Goal: Transaction & Acquisition: Purchase product/service

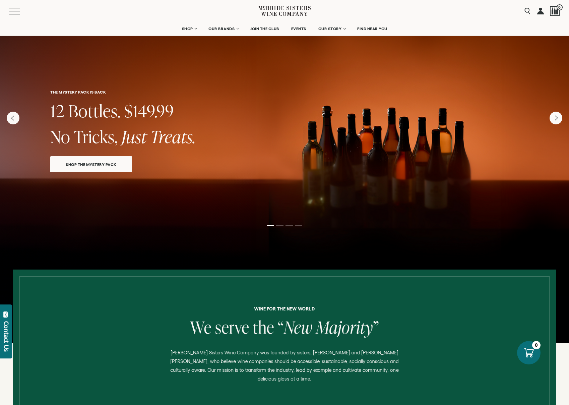
click at [535, 9] on div "Search 0" at bounding box center [540, 11] width 39 height 22
click at [538, 11] on link at bounding box center [540, 11] width 7 height 22
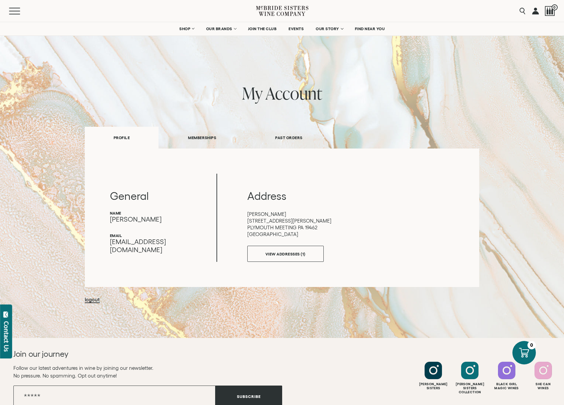
scroll to position [2, 0]
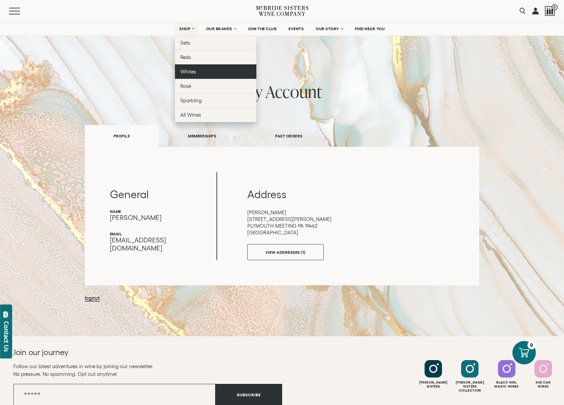
click at [202, 70] on link "Whites" at bounding box center [215, 71] width 81 height 14
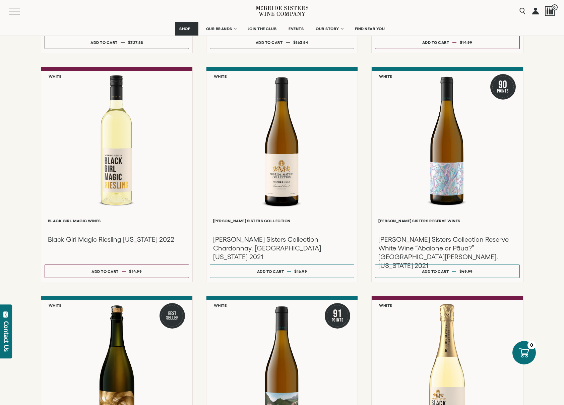
scroll to position [270, 0]
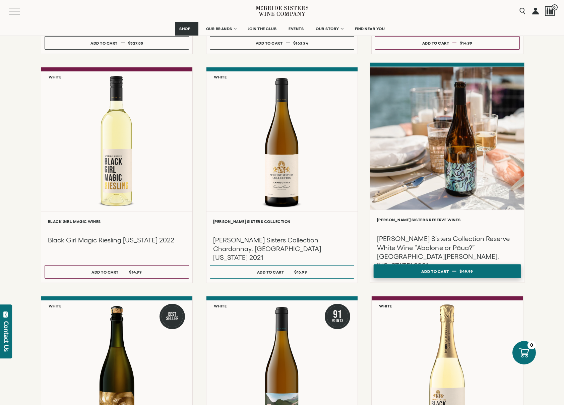
click at [437, 267] on div "Add to cart" at bounding box center [434, 271] width 27 height 10
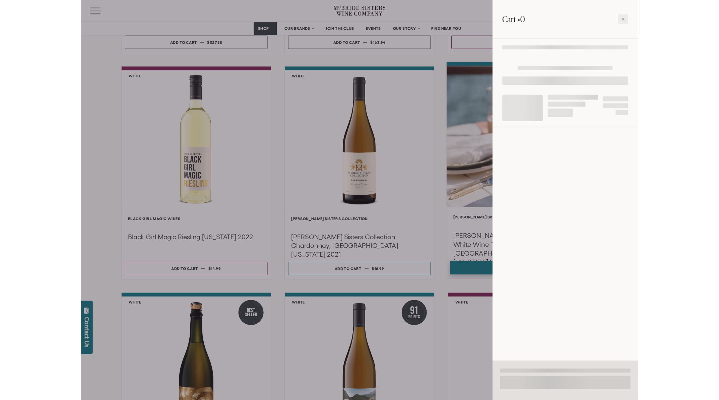
scroll to position [271, 0]
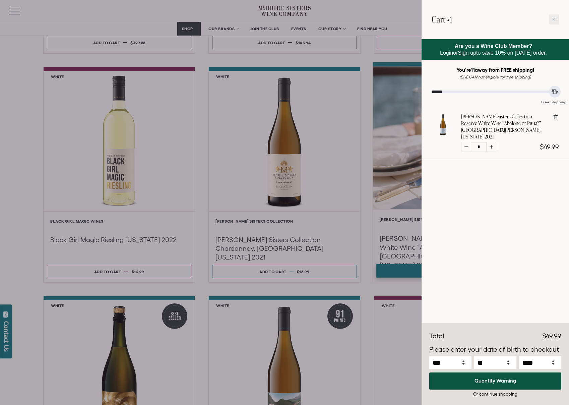
select select "****"
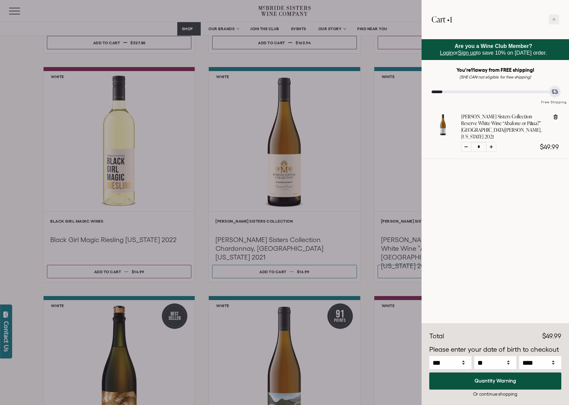
click at [496, 142] on div at bounding box center [491, 147] width 10 height 10
type input "*"
click at [392, 161] on div at bounding box center [284, 202] width 569 height 405
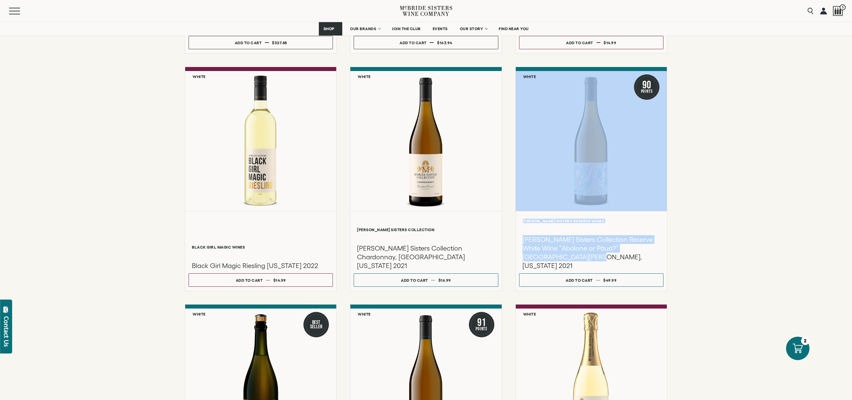
drag, startPoint x: 791, startPoint y: 248, endPoint x: 779, endPoint y: 194, distance: 55.5
click at [564, 192] on div "**********" at bounding box center [426, 205] width 852 height 716
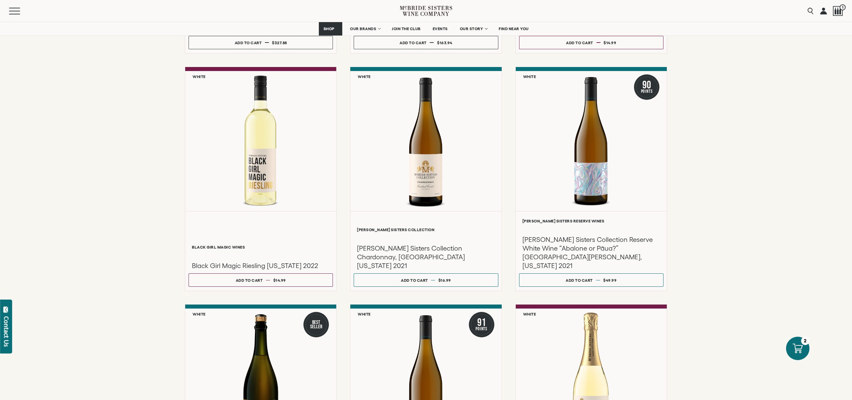
click at [564, 275] on div "**********" at bounding box center [426, 205] width 852 height 716
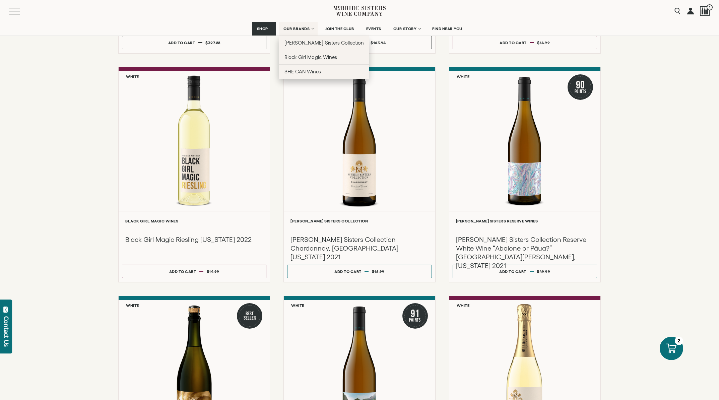
click at [305, 27] on span "OUR BRANDS" at bounding box center [296, 28] width 26 height 5
select select "****"
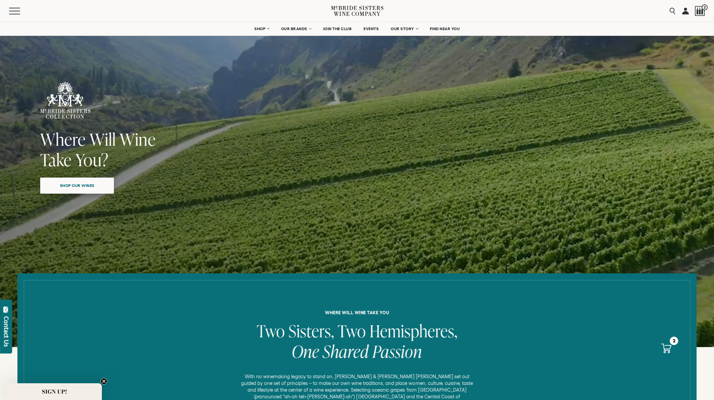
click at [99, 189] on span "Shop our wines" at bounding box center [77, 185] width 58 height 13
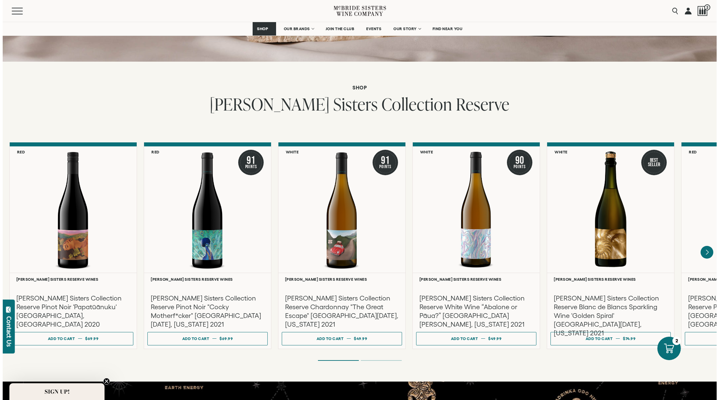
scroll to position [1017, 0]
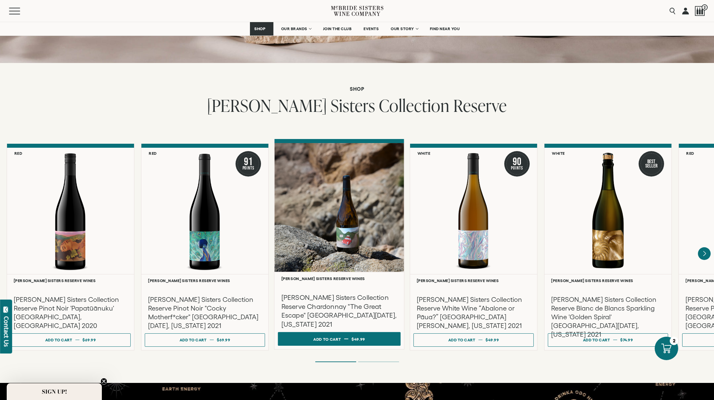
click at [355, 337] on span "$49.99" at bounding box center [359, 339] width 14 height 4
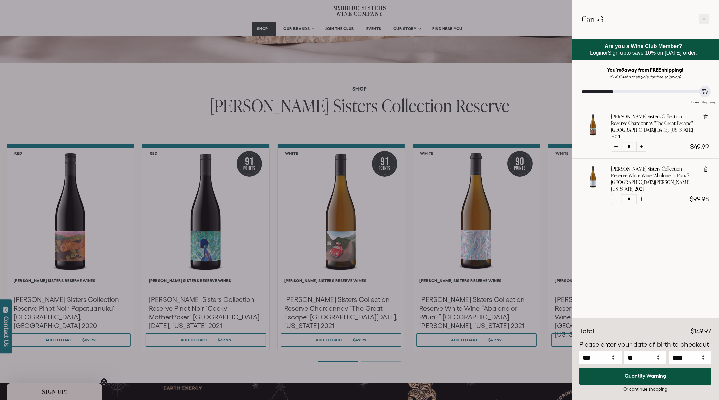
click at [60, 333] on div at bounding box center [359, 200] width 719 height 400
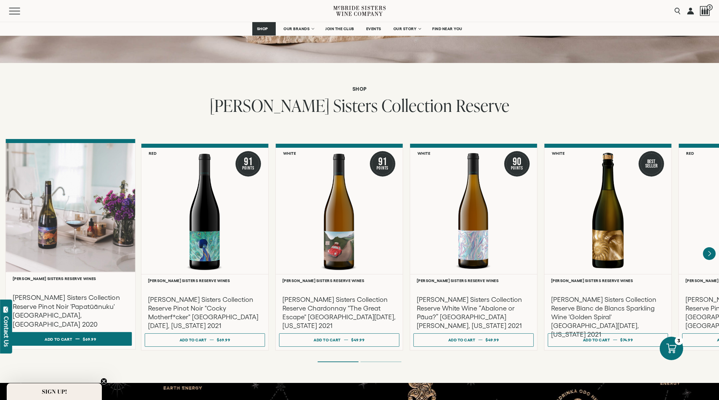
click at [82, 332] on button "Add to cart Regular price $69.99 Regular price Sale price $69.99 Unit price / p…" at bounding box center [70, 339] width 123 height 14
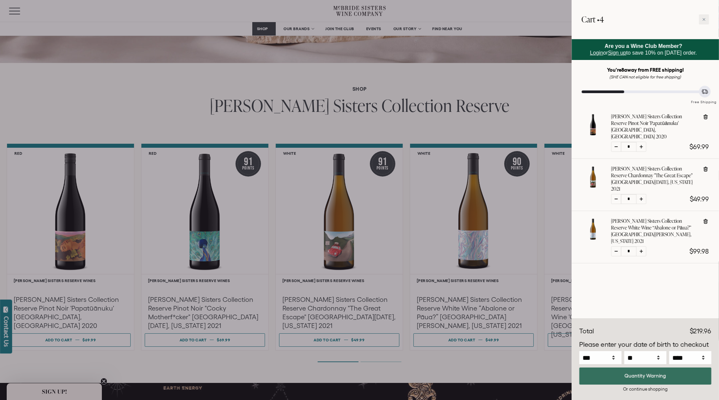
click at [646, 374] on button "Quantity Warning" at bounding box center [645, 376] width 132 height 17
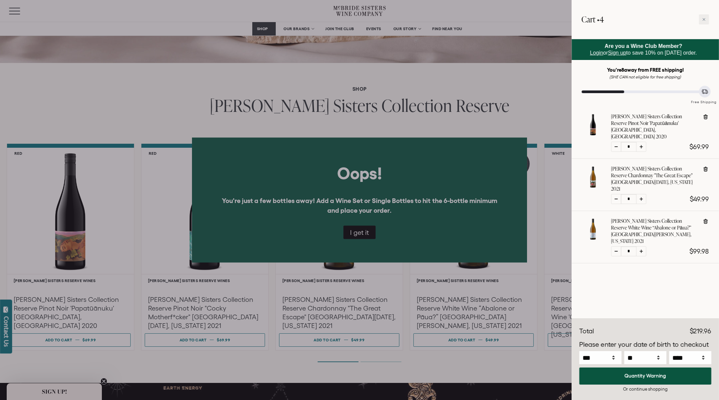
click at [364, 234] on div at bounding box center [359, 200] width 719 height 400
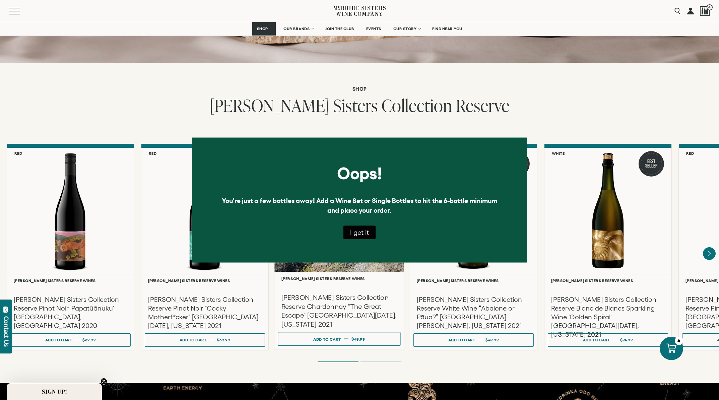
drag, startPoint x: 358, startPoint y: 234, endPoint x: 349, endPoint y: 238, distance: 10.3
click at [358, 234] on button "I get it" at bounding box center [359, 232] width 32 height 13
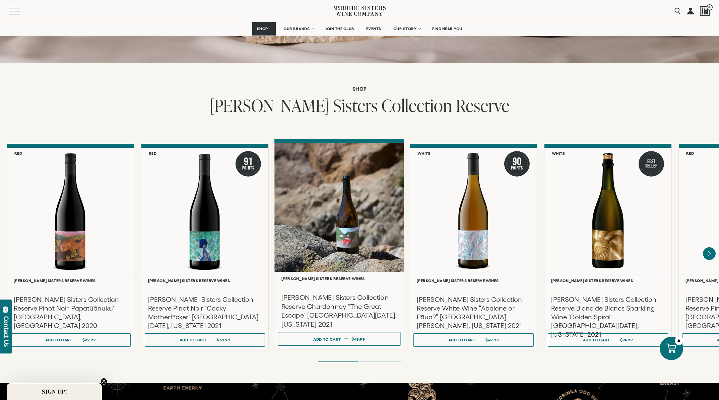
select select "****"
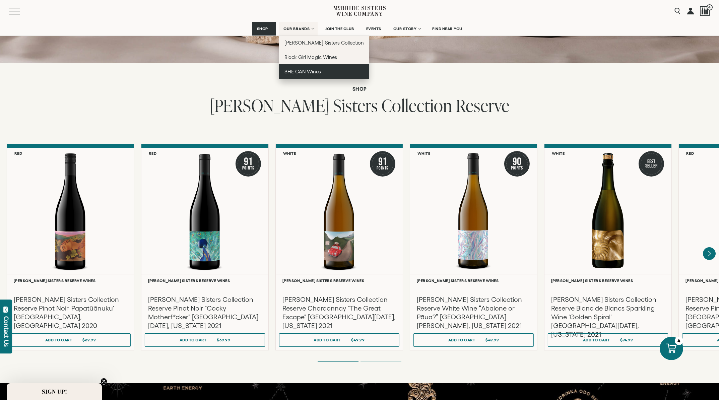
click at [303, 72] on span "SHE CAN Wines" at bounding box center [302, 72] width 37 height 6
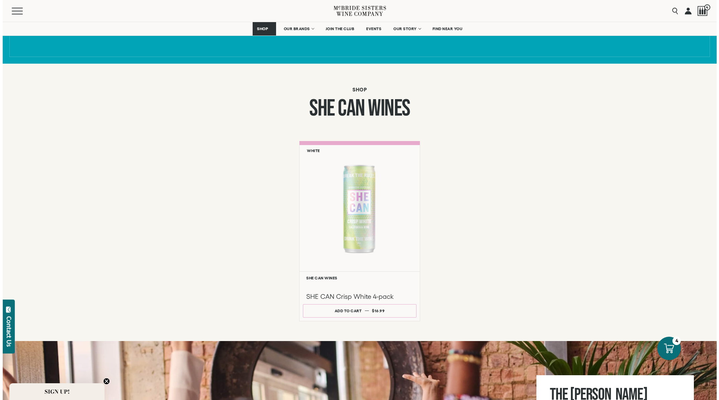
scroll to position [426, 0]
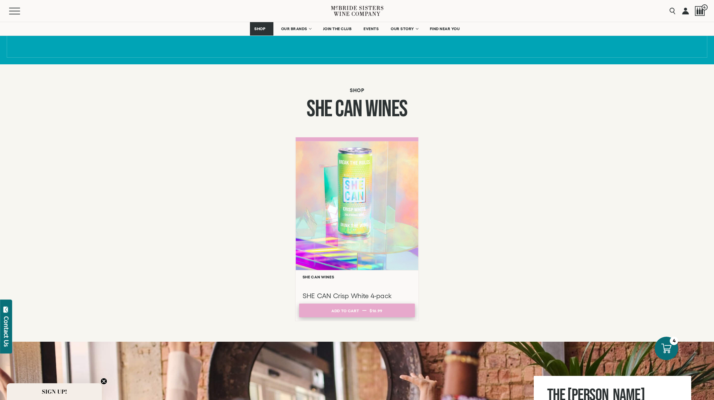
click at [349, 311] on div "Add to cart" at bounding box center [344, 311] width 27 height 10
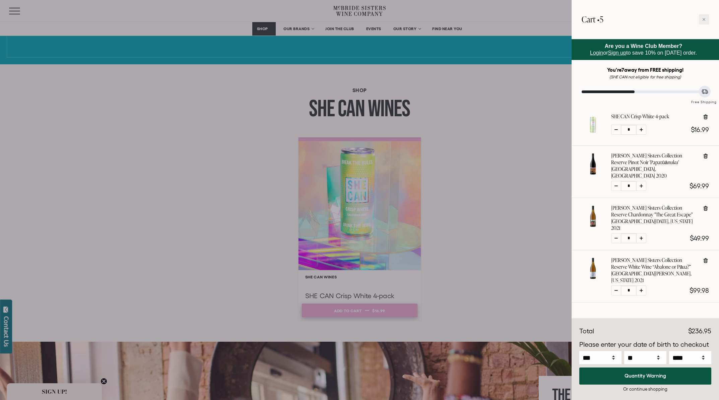
select select "****"
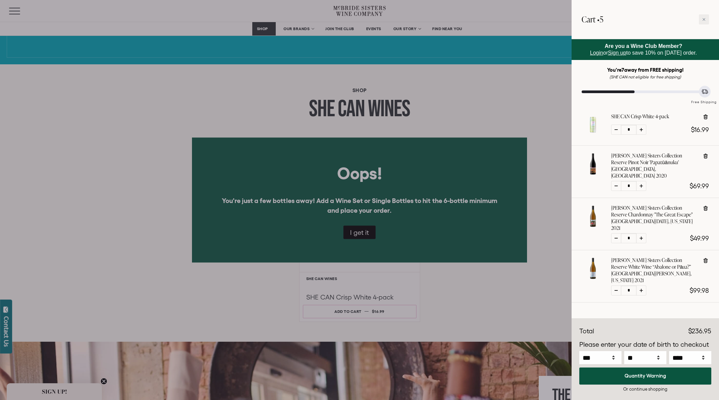
click at [705, 116] on icon at bounding box center [706, 116] width 4 height 5
type input "*"
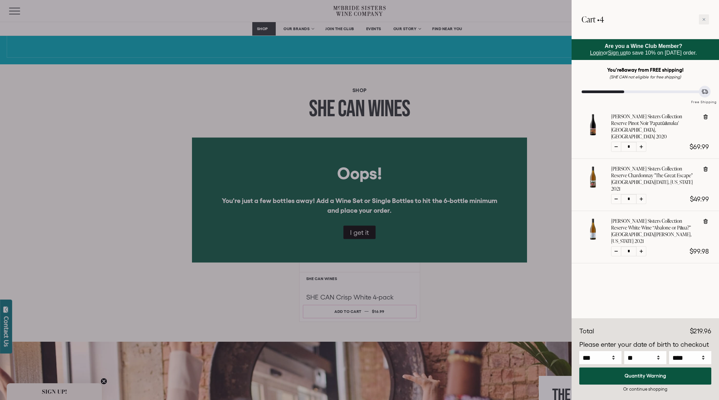
click at [312, 29] on div at bounding box center [359, 200] width 719 height 400
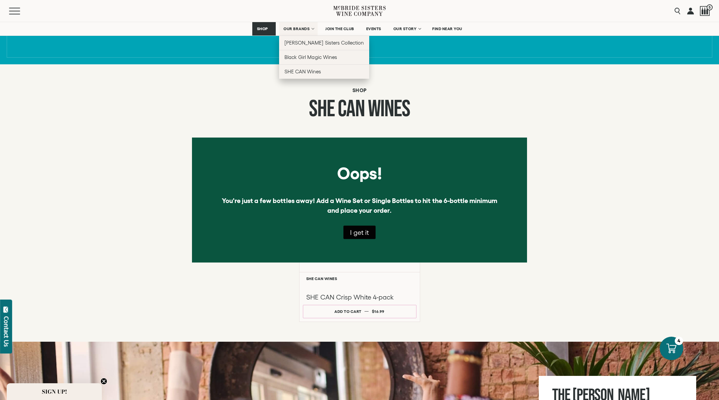
click at [312, 28] on link "OUR BRANDS" at bounding box center [298, 28] width 39 height 13
select select "****"
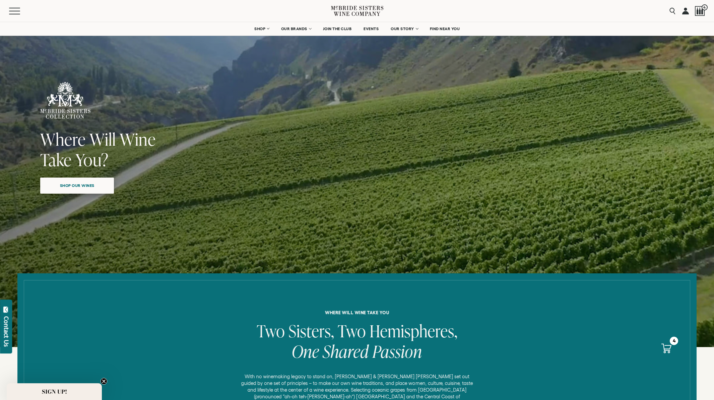
click at [73, 185] on span "Shop our wines" at bounding box center [77, 185] width 58 height 13
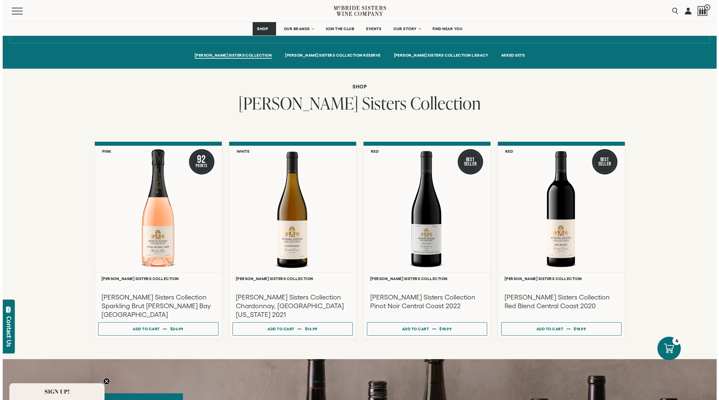
scroll to position [472, 0]
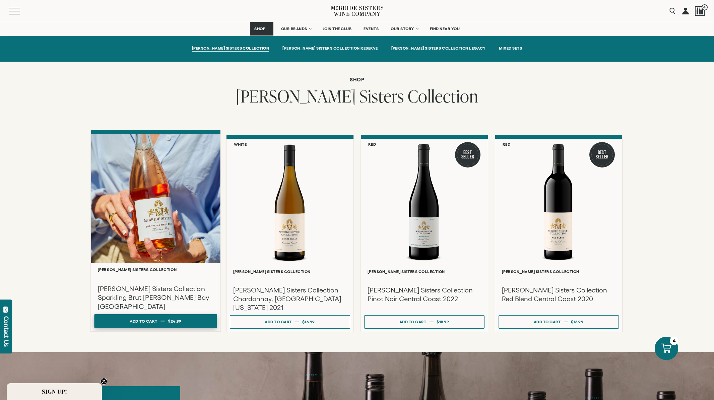
click at [133, 314] on button "Add to cart Regular price $24.99 Regular price Sale price $24.99 Unit price / p…" at bounding box center [155, 321] width 123 height 14
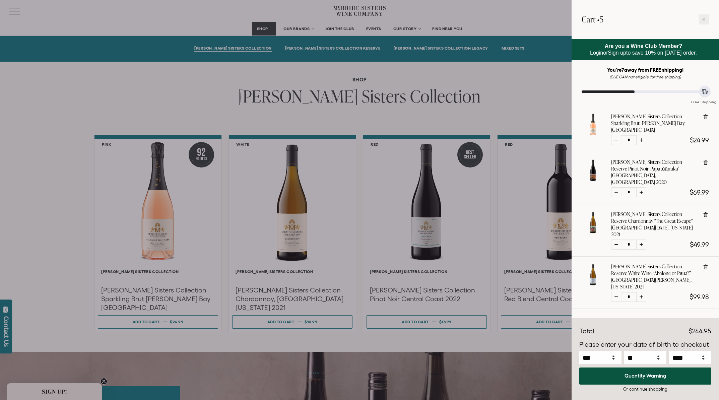
click at [298, 317] on div at bounding box center [359, 200] width 719 height 400
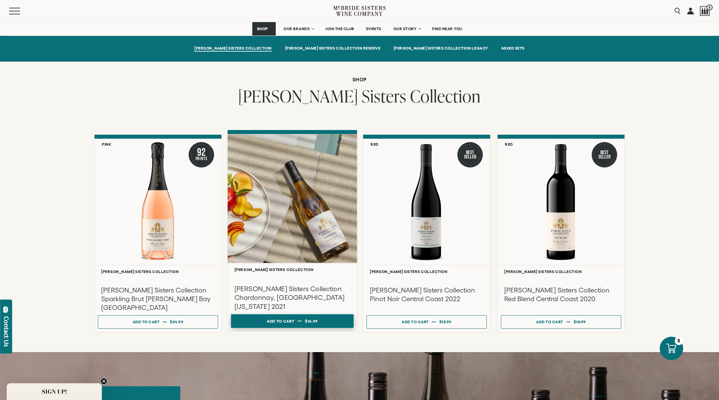
click at [294, 316] on div "Add to cart" at bounding box center [280, 321] width 27 height 10
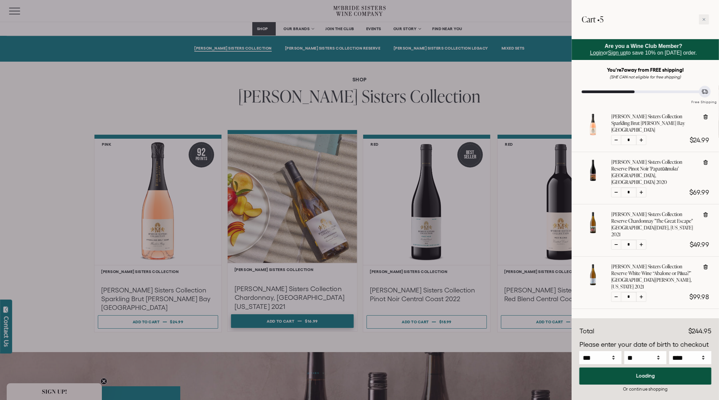
select select "****"
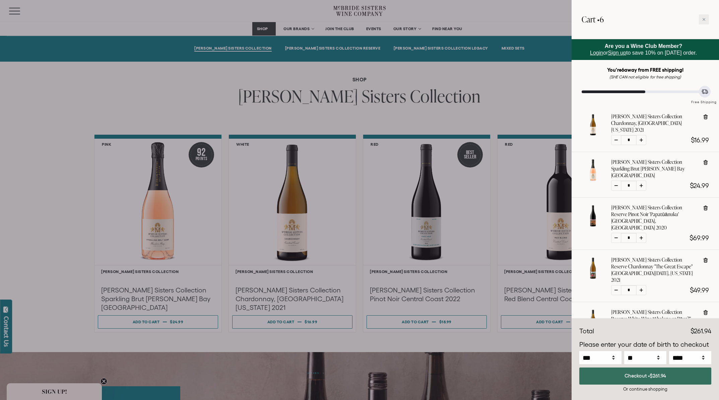
click at [653, 377] on span "$261.94" at bounding box center [658, 376] width 16 height 6
